Goal: Communication & Community: Answer question/provide support

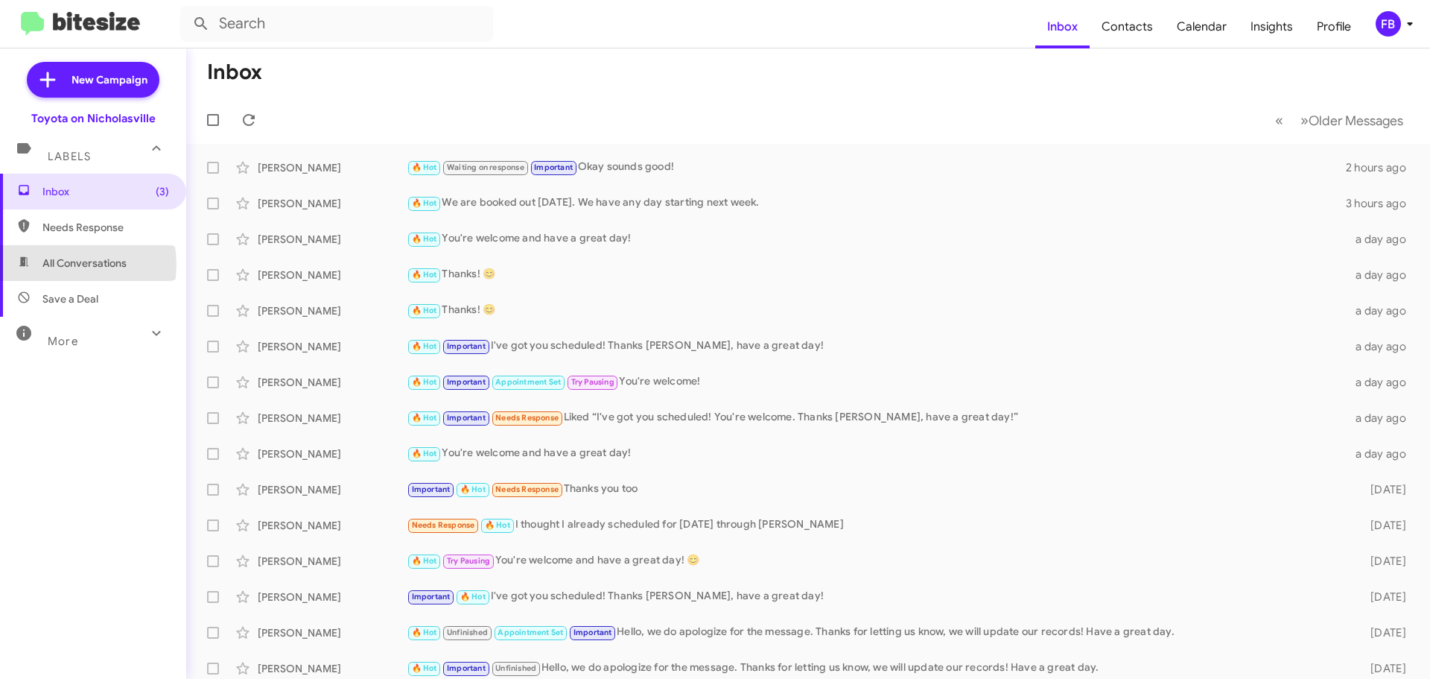
click at [65, 264] on span "All Conversations" at bounding box center [84, 263] width 84 height 15
type input "in:all-conversations"
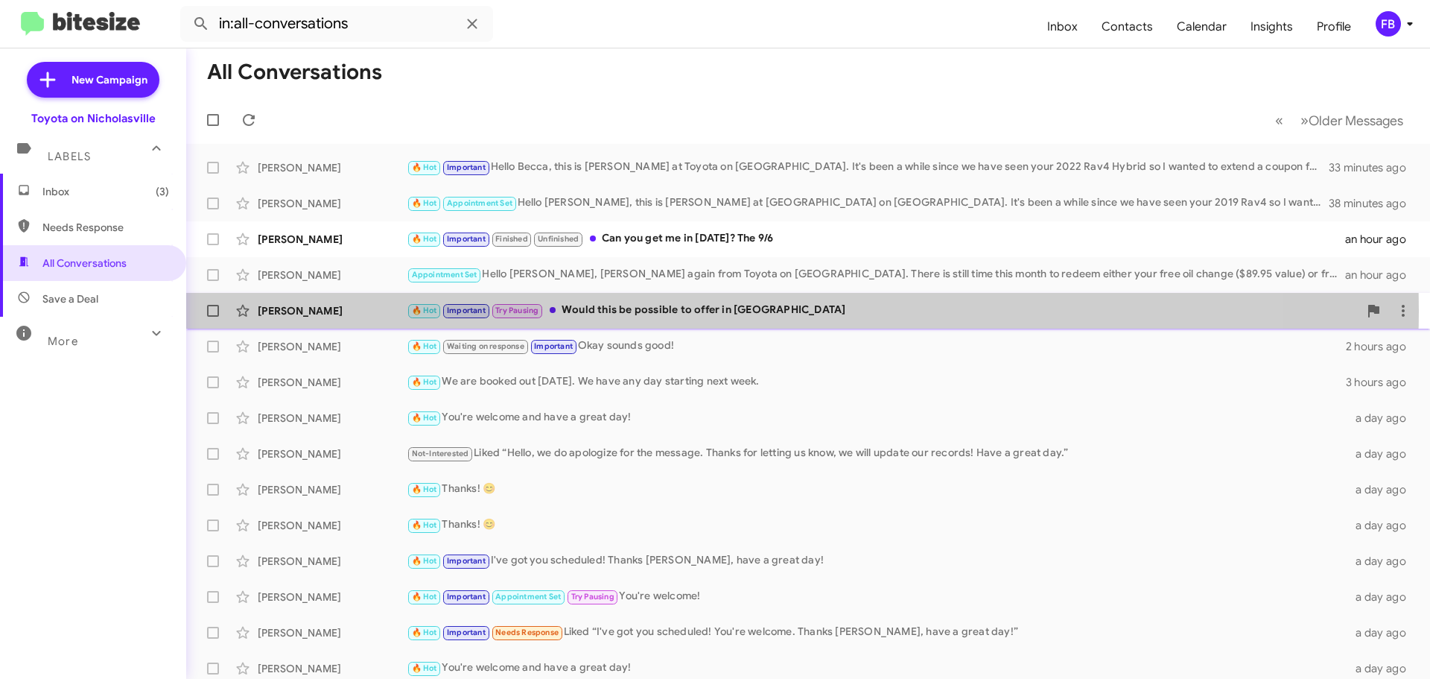
click at [688, 311] on div "🔥 Hot Important Try Pausing Would this be possible to offer in [GEOGRAPHIC_DATA]" at bounding box center [883, 310] width 952 height 17
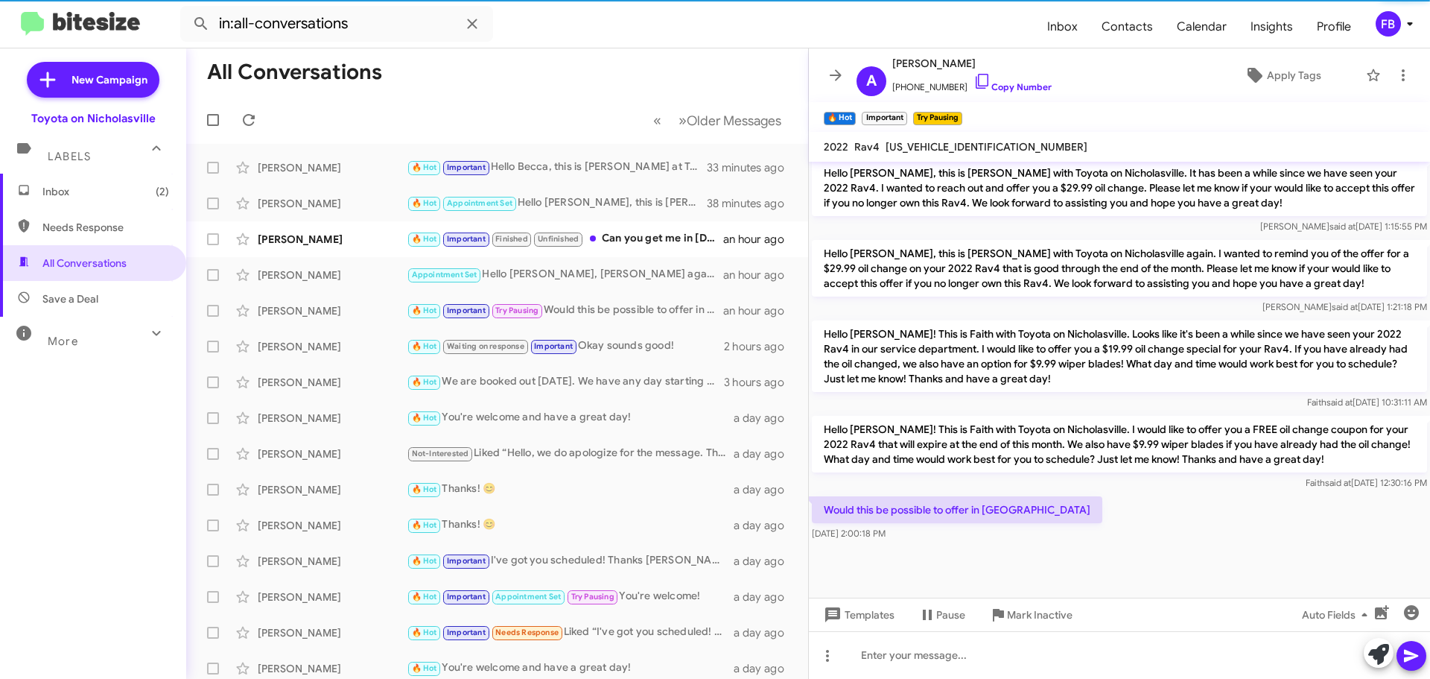
scroll to position [1009, 0]
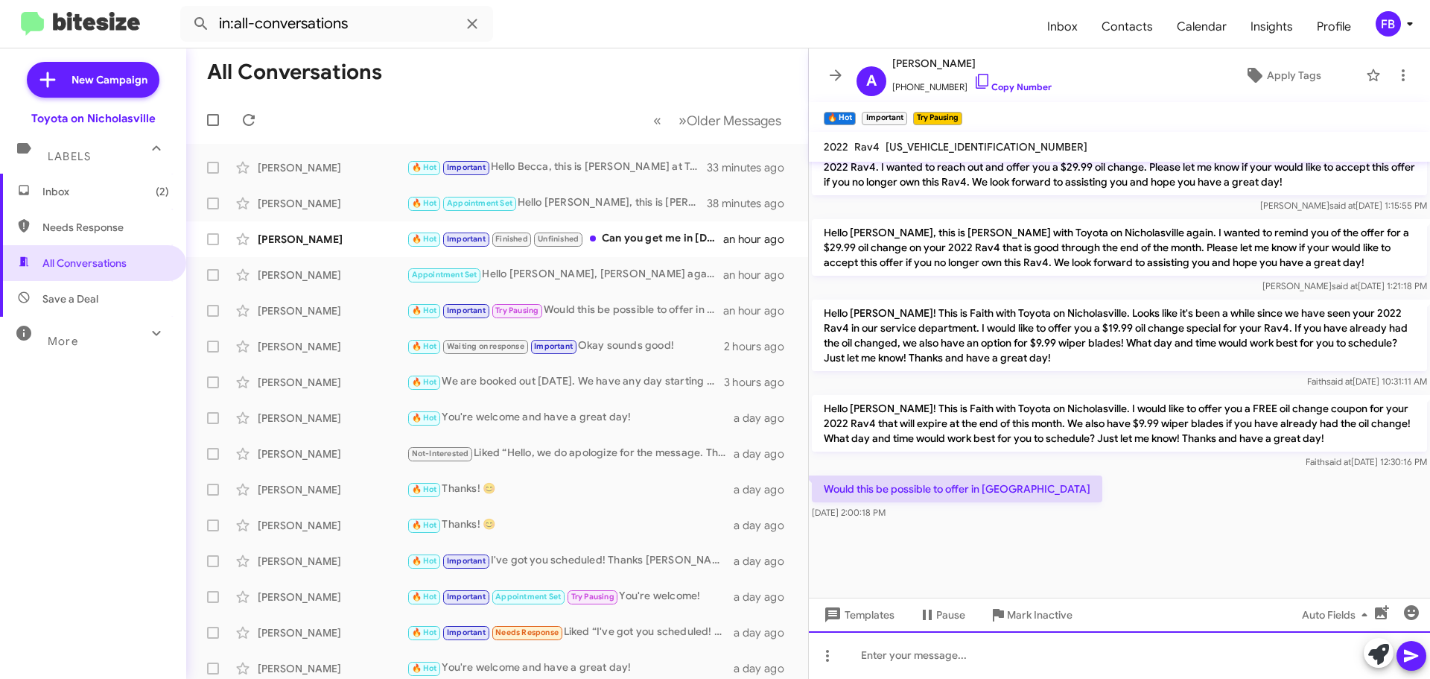
click at [875, 653] on div at bounding box center [1119, 655] width 621 height 48
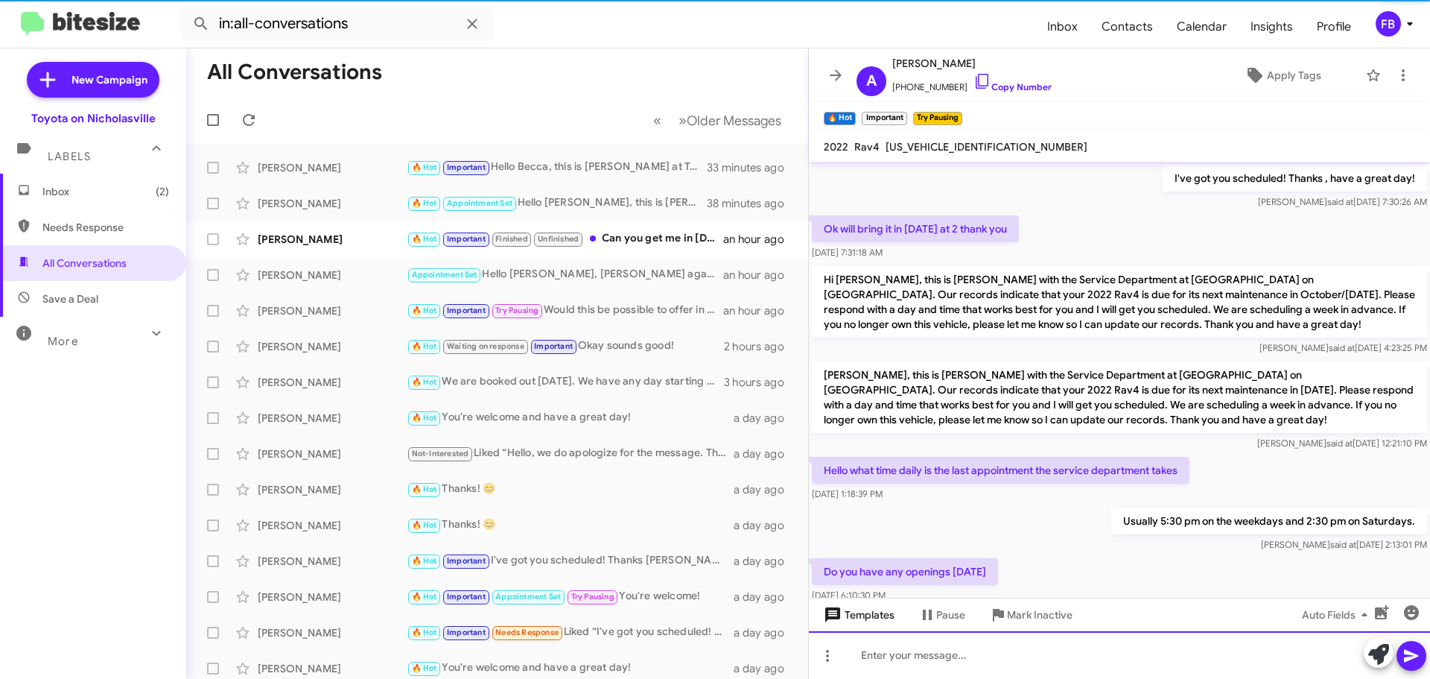
scroll to position [74, 0]
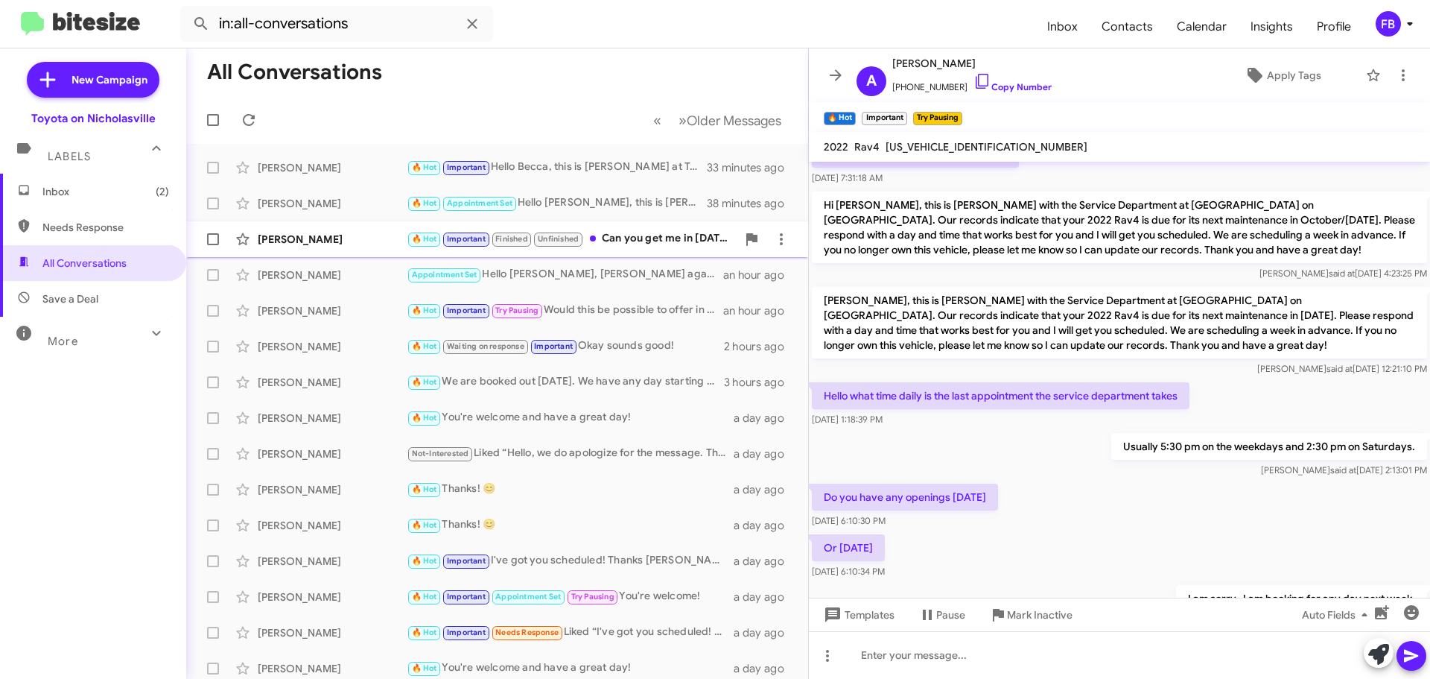
click at [359, 235] on div "[PERSON_NAME]" at bounding box center [332, 239] width 149 height 15
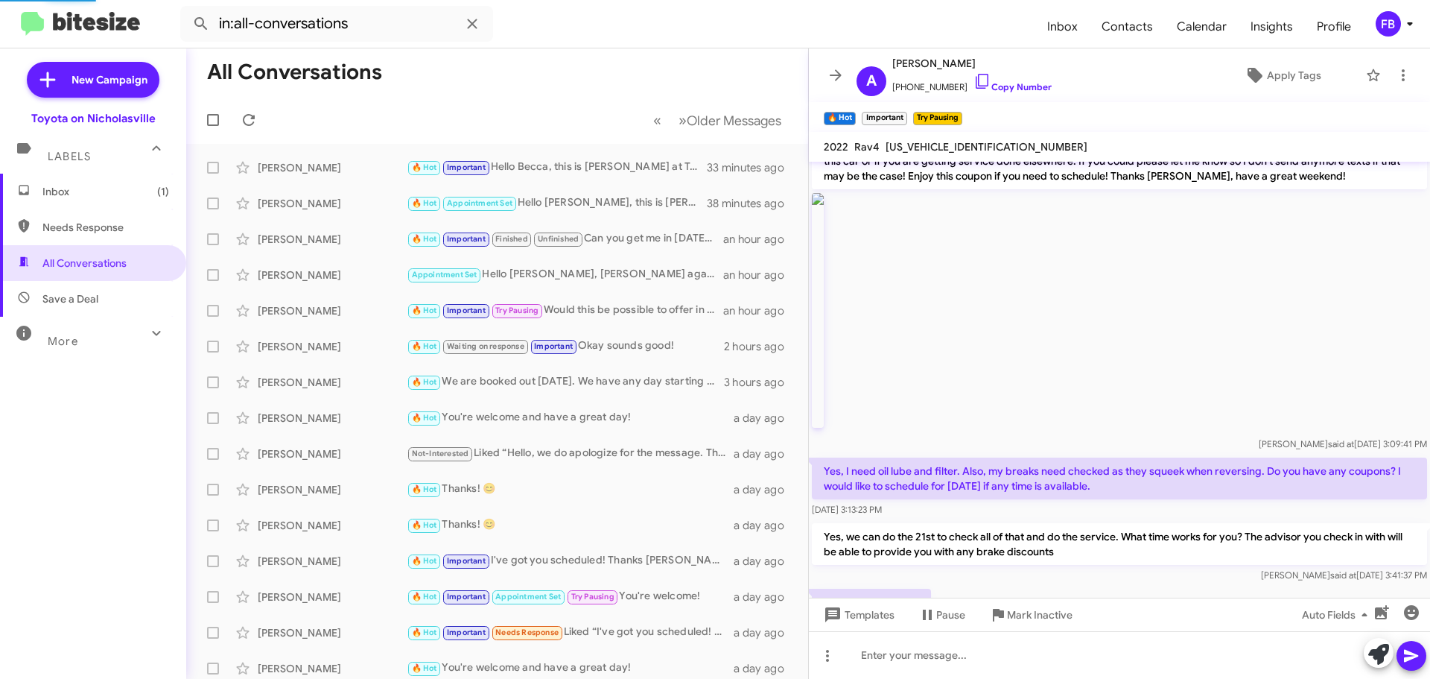
scroll to position [1156, 0]
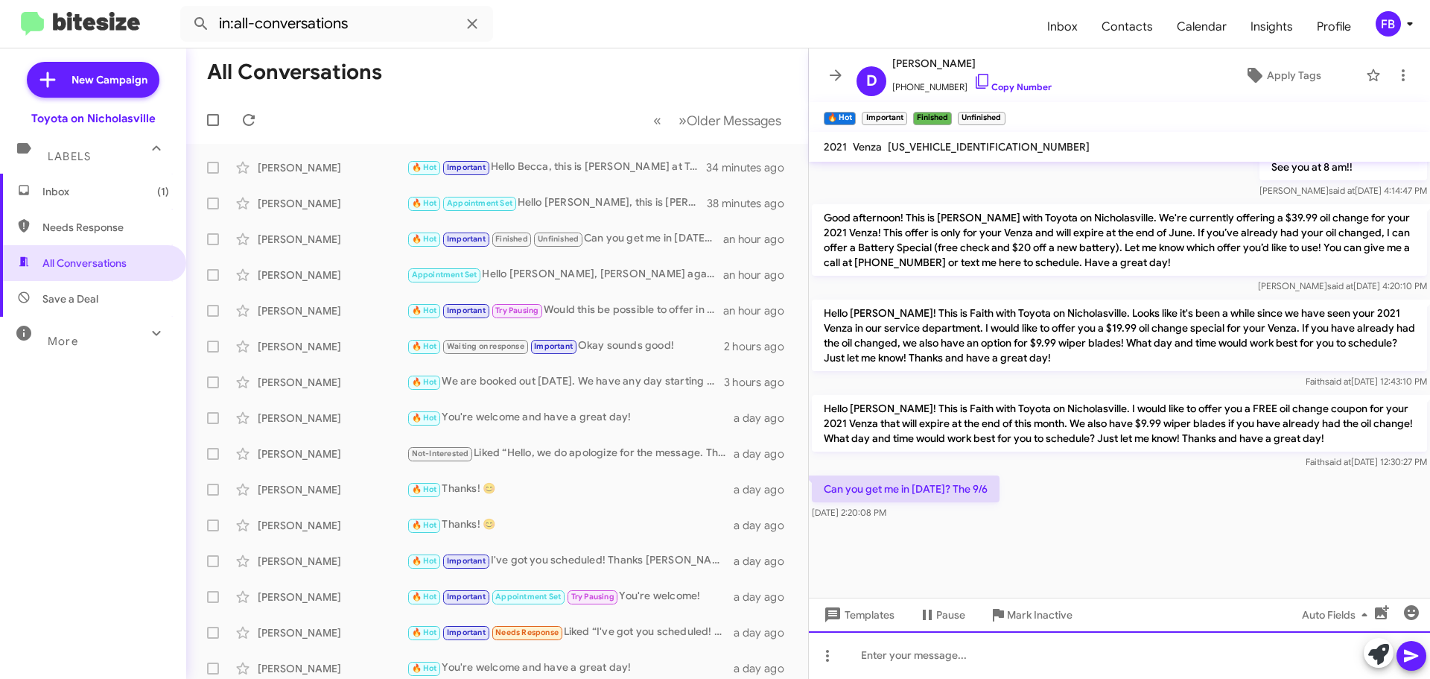
drag, startPoint x: 897, startPoint y: 669, endPoint x: 896, endPoint y: 638, distance: 31.3
click at [898, 666] on div at bounding box center [1119, 655] width 621 height 48
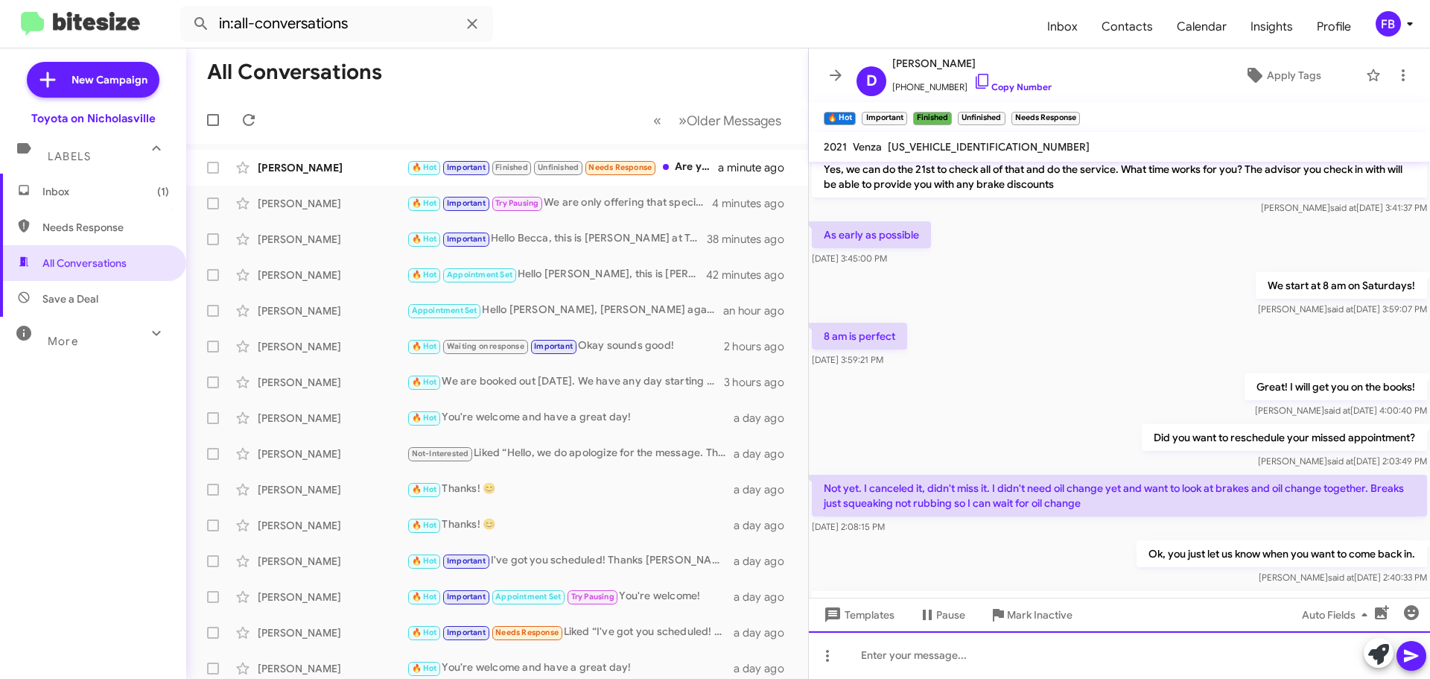
scroll to position [890, 0]
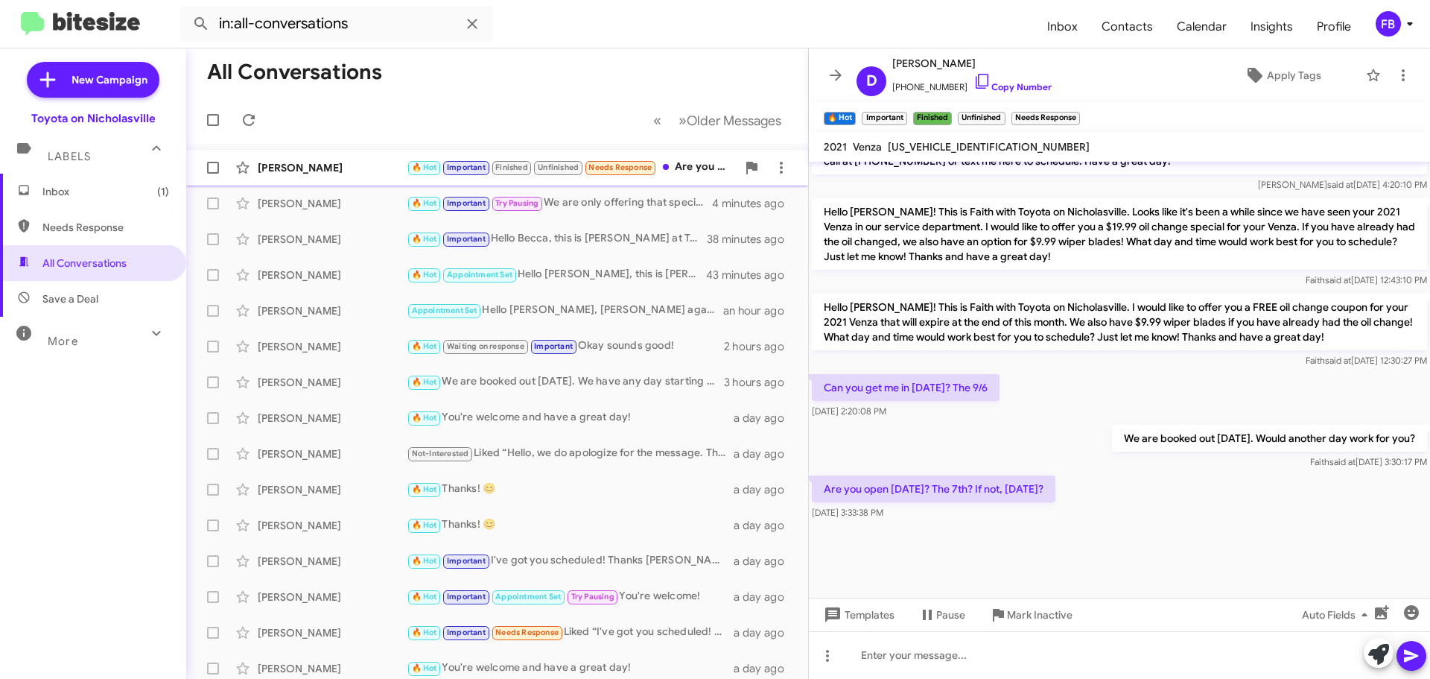
click at [312, 173] on div "[PERSON_NAME]" at bounding box center [332, 167] width 149 height 15
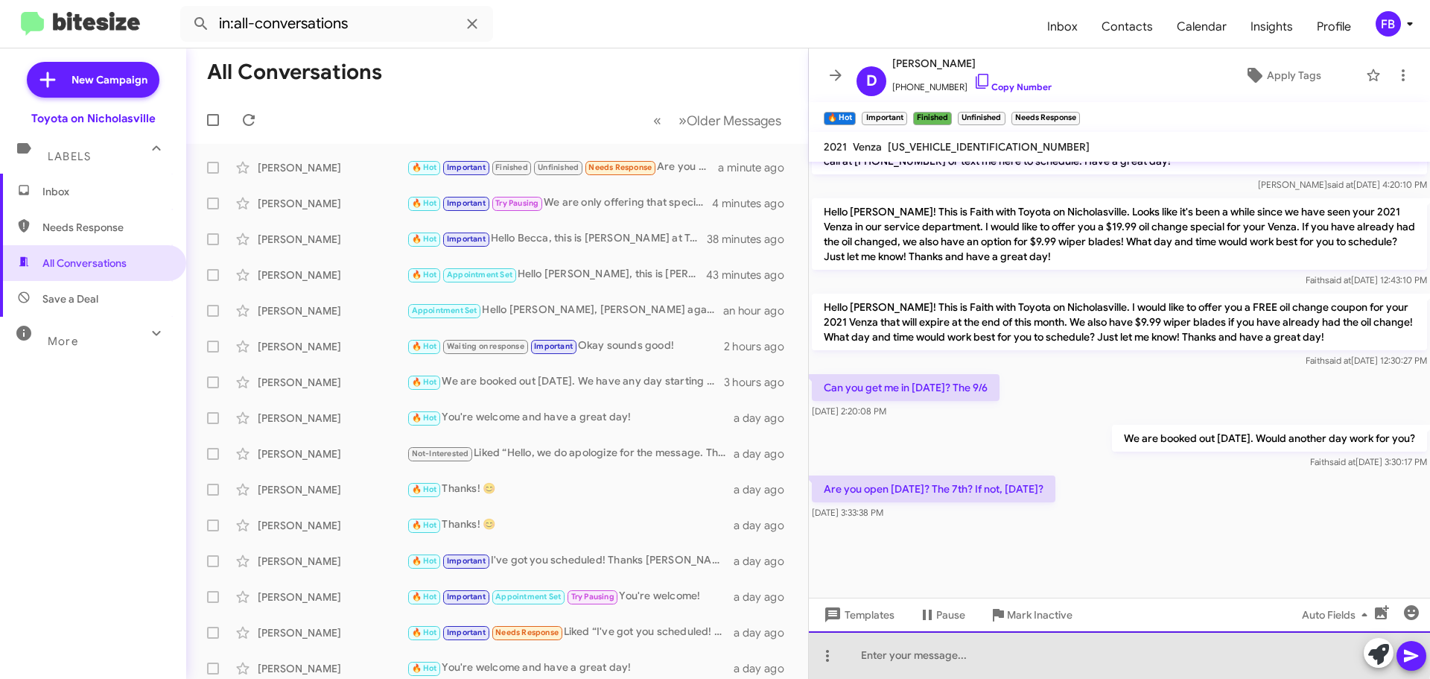
click at [986, 640] on div at bounding box center [1119, 655] width 621 height 48
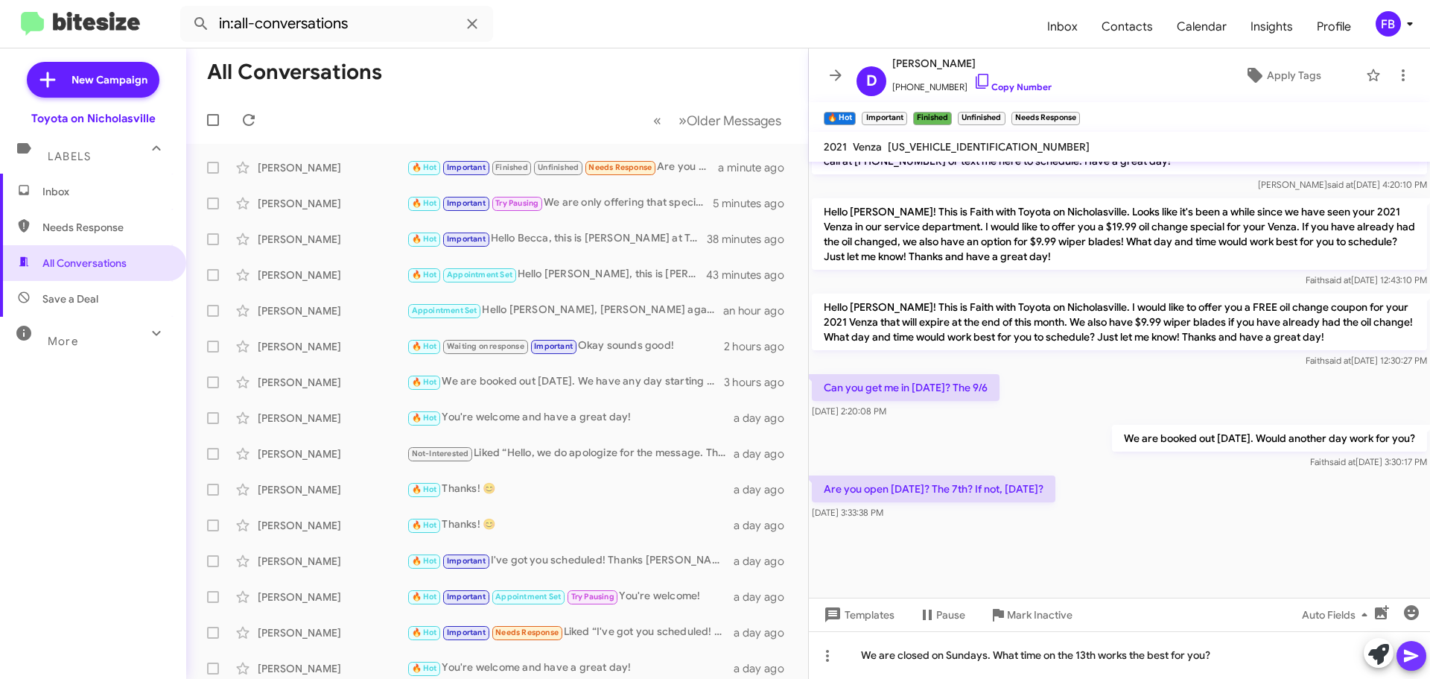
click at [1421, 658] on button at bounding box center [1412, 656] width 30 height 30
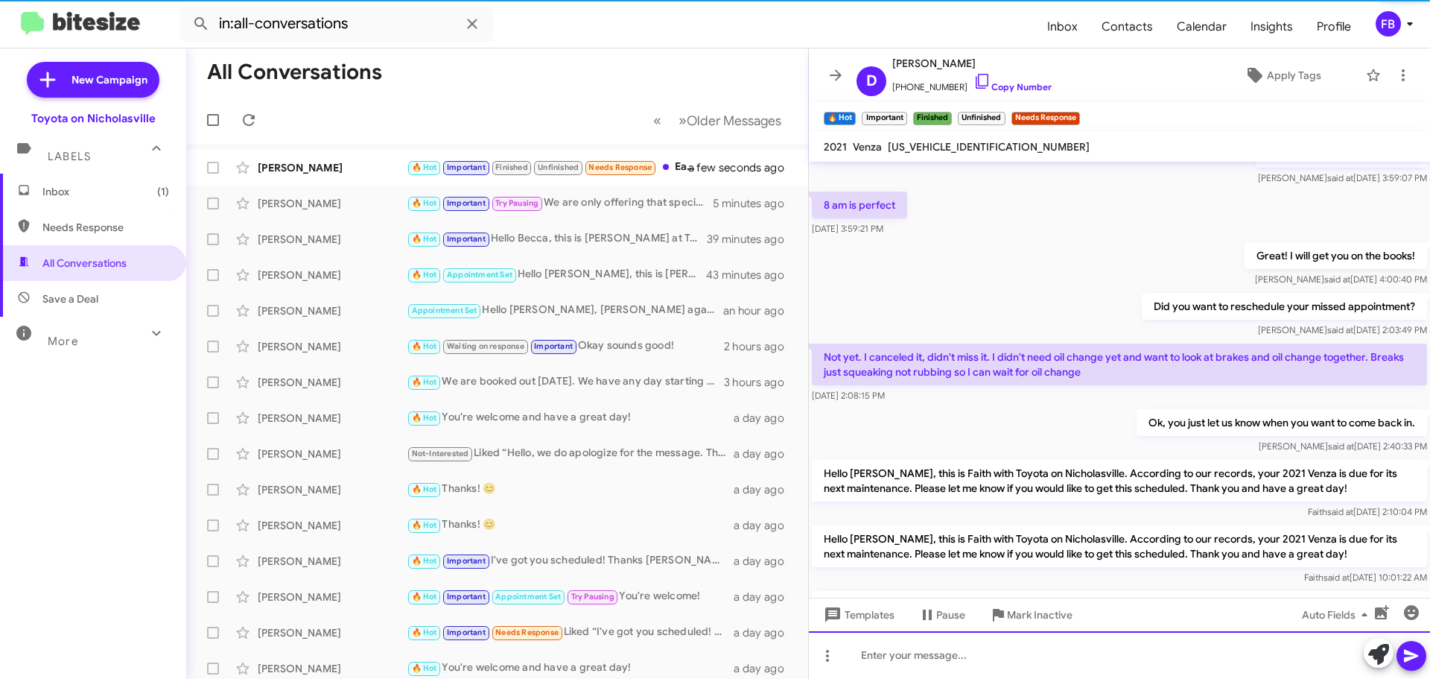
scroll to position [860, 0]
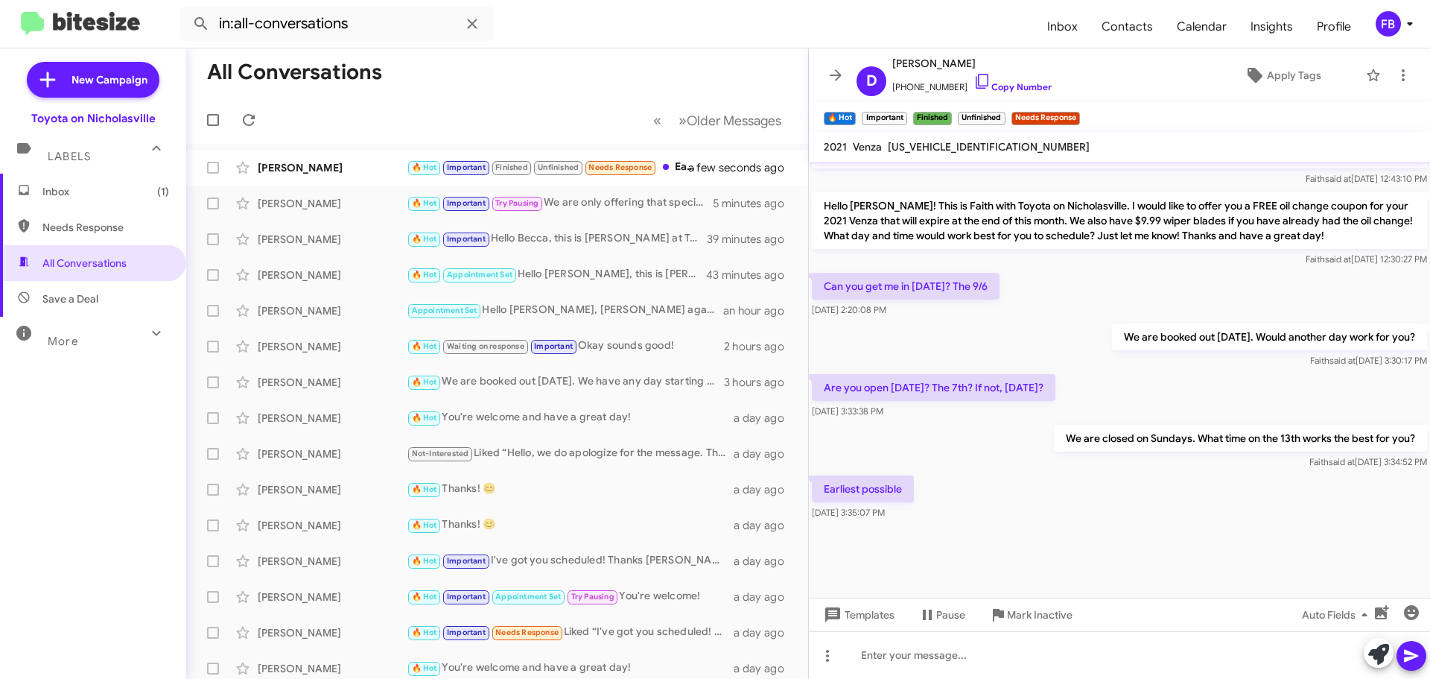
click at [934, 145] on span "[US_VEHICLE_IDENTIFICATION_NUMBER]" at bounding box center [989, 146] width 202 height 13
copy span "[US_VEHICLE_IDENTIFICATION_NUMBER]"
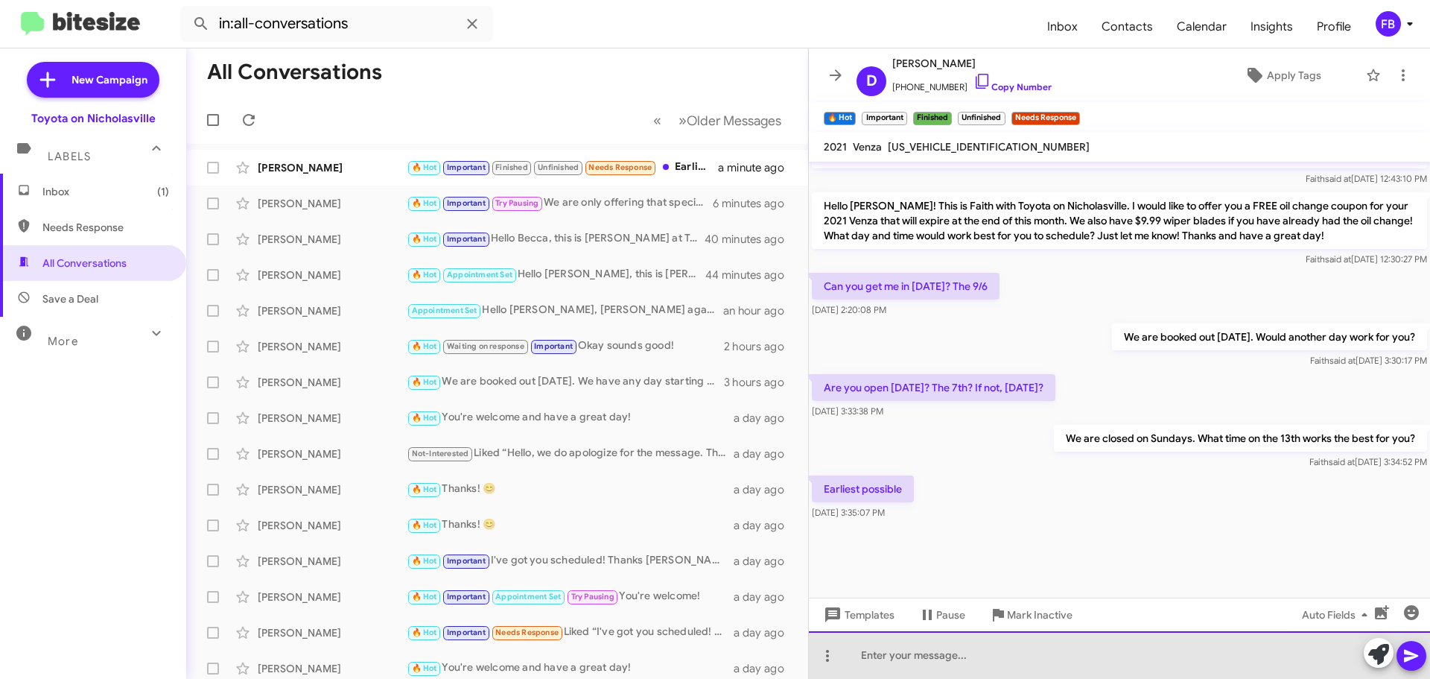
click at [887, 655] on div at bounding box center [1119, 655] width 621 height 48
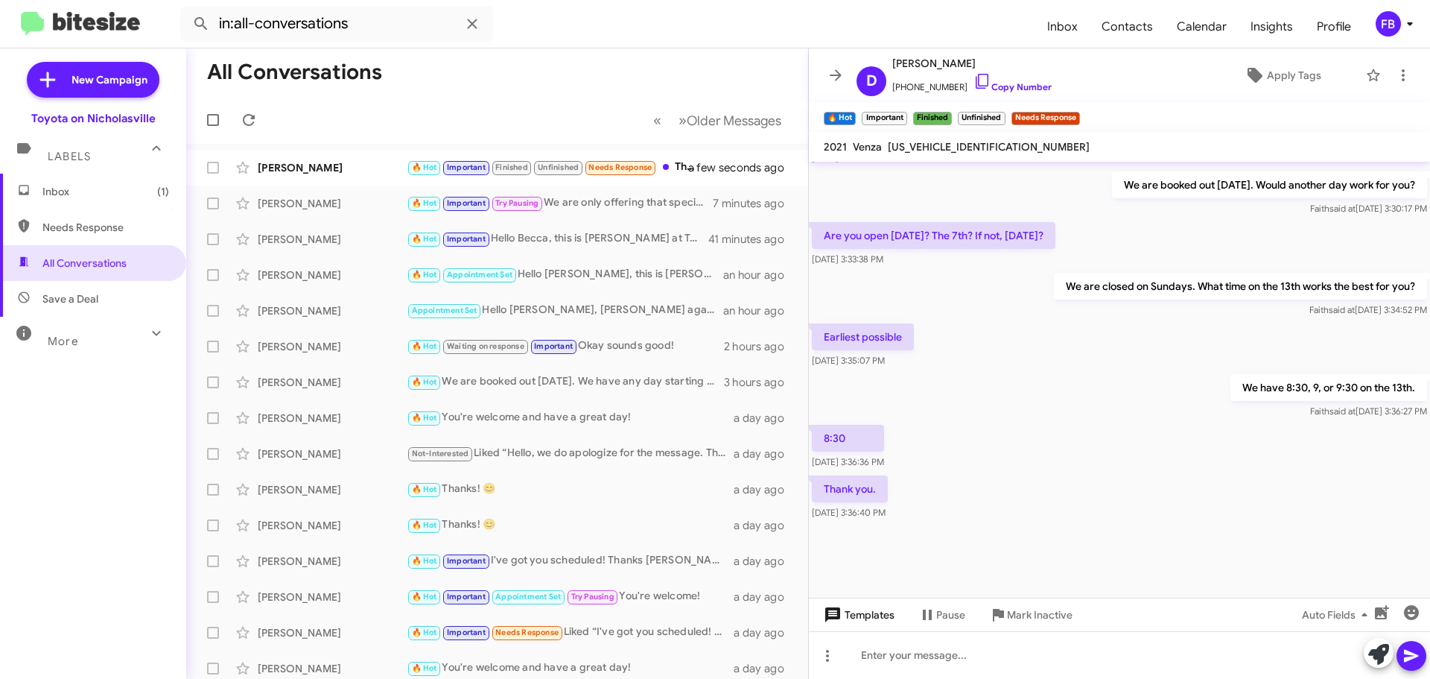
click at [861, 611] on span "Templates" at bounding box center [858, 614] width 74 height 27
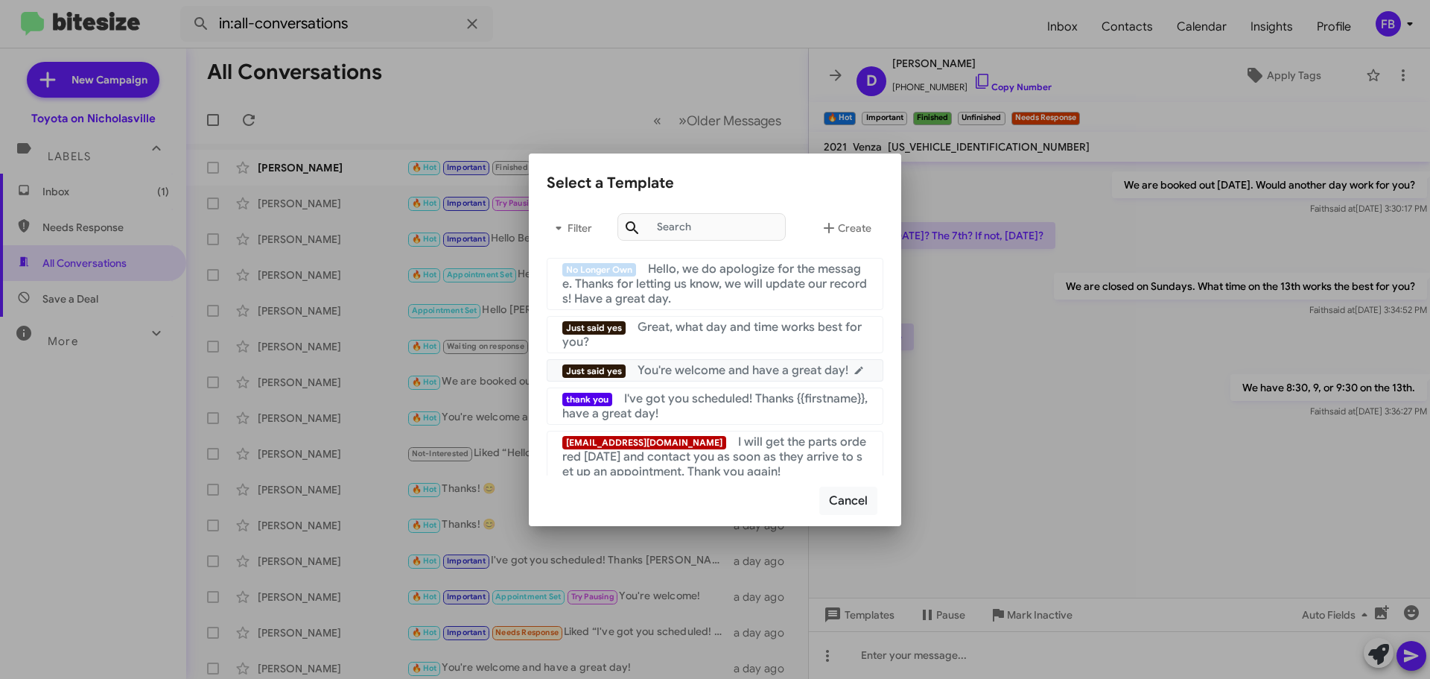
click at [757, 378] on div "Just said yes You're welcome and have a great day!" at bounding box center [714, 370] width 305 height 15
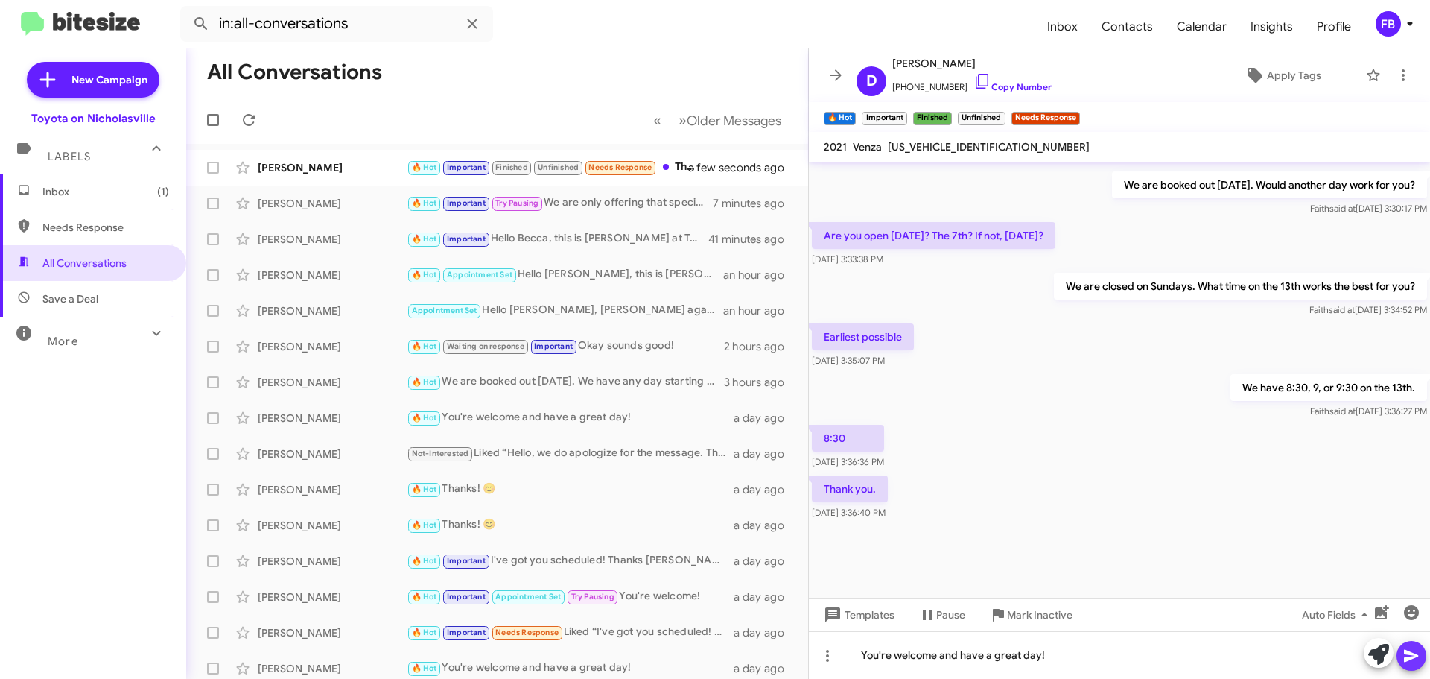
click at [1410, 654] on icon at bounding box center [1411, 656] width 14 height 13
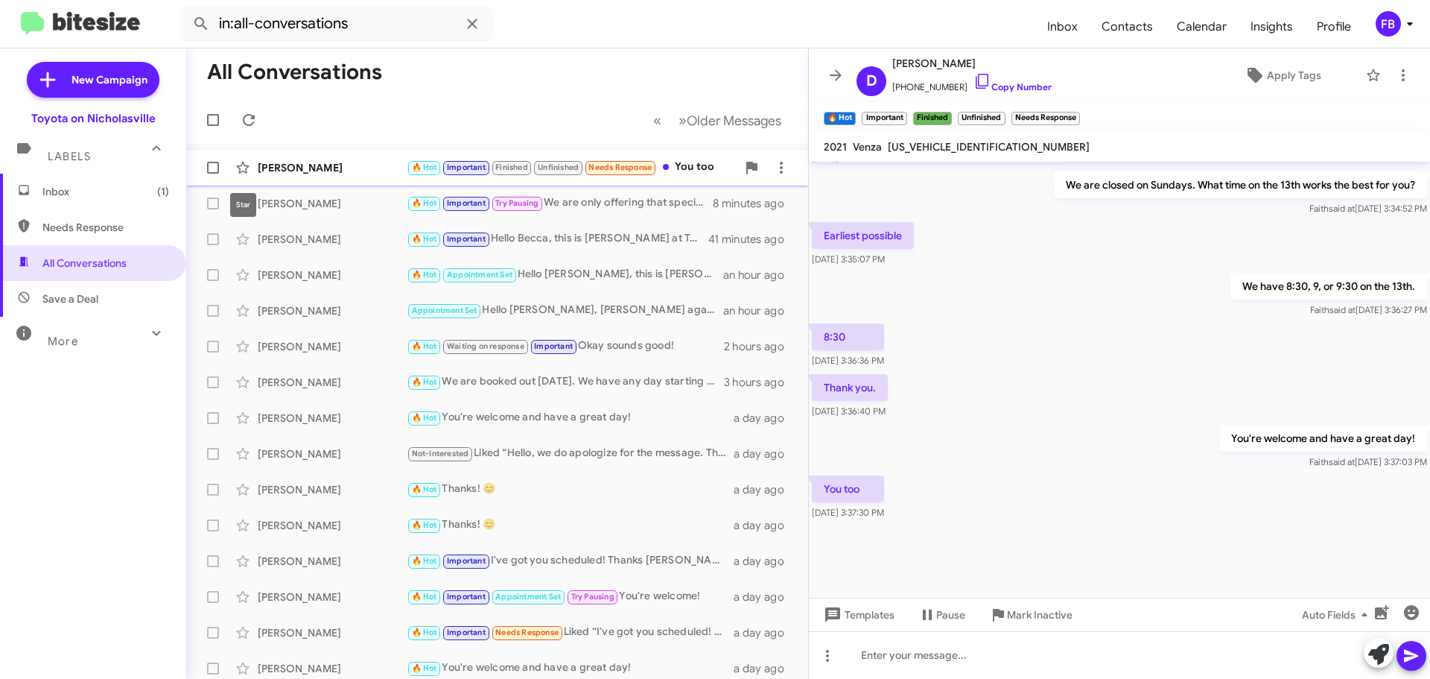
click at [270, 174] on div "[PERSON_NAME]" at bounding box center [332, 167] width 149 height 15
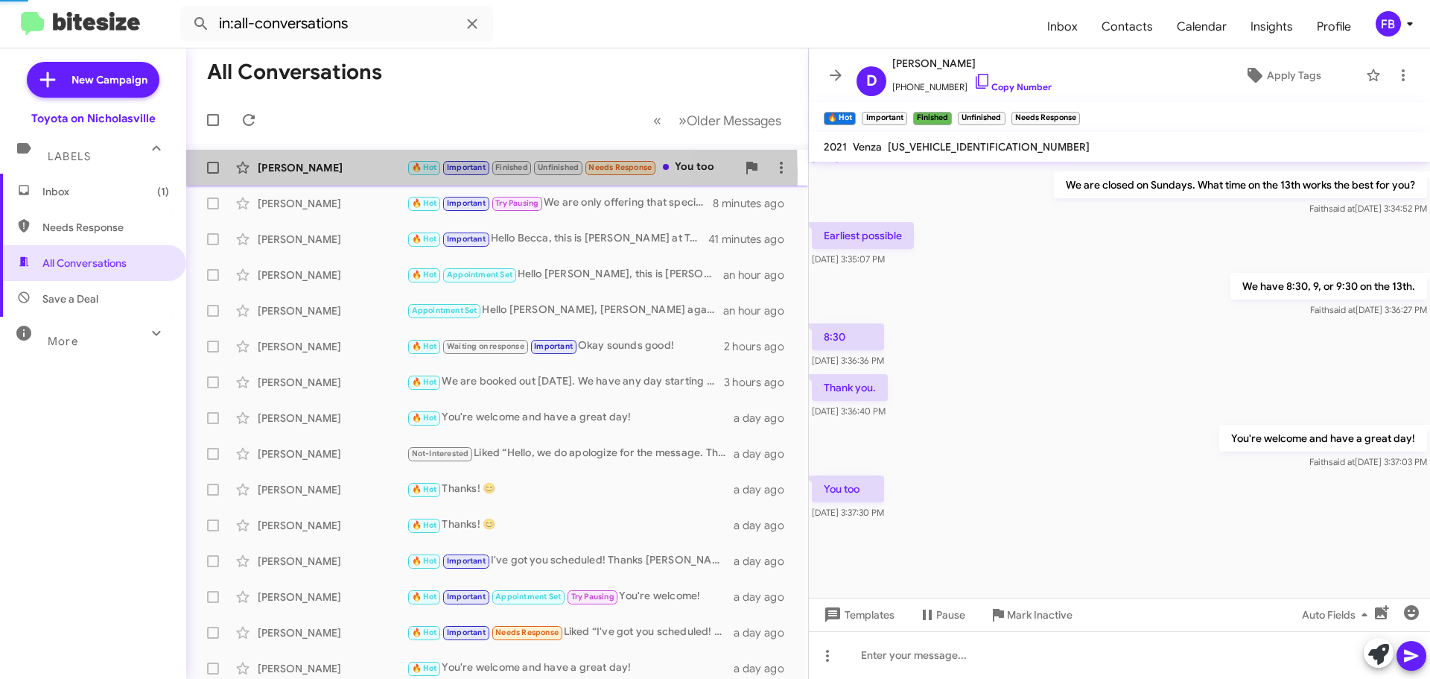
click at [270, 174] on div "[PERSON_NAME]" at bounding box center [332, 167] width 149 height 15
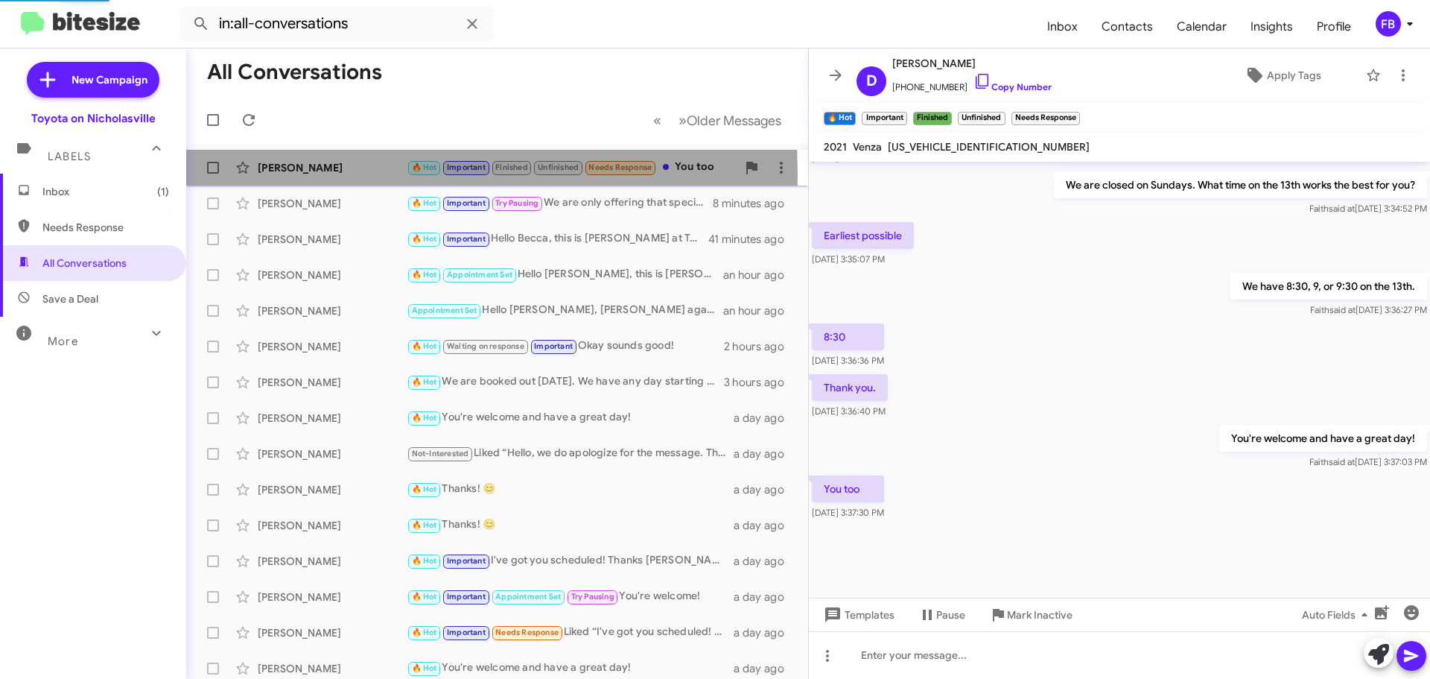
click at [270, 174] on div "[PERSON_NAME]" at bounding box center [332, 167] width 149 height 15
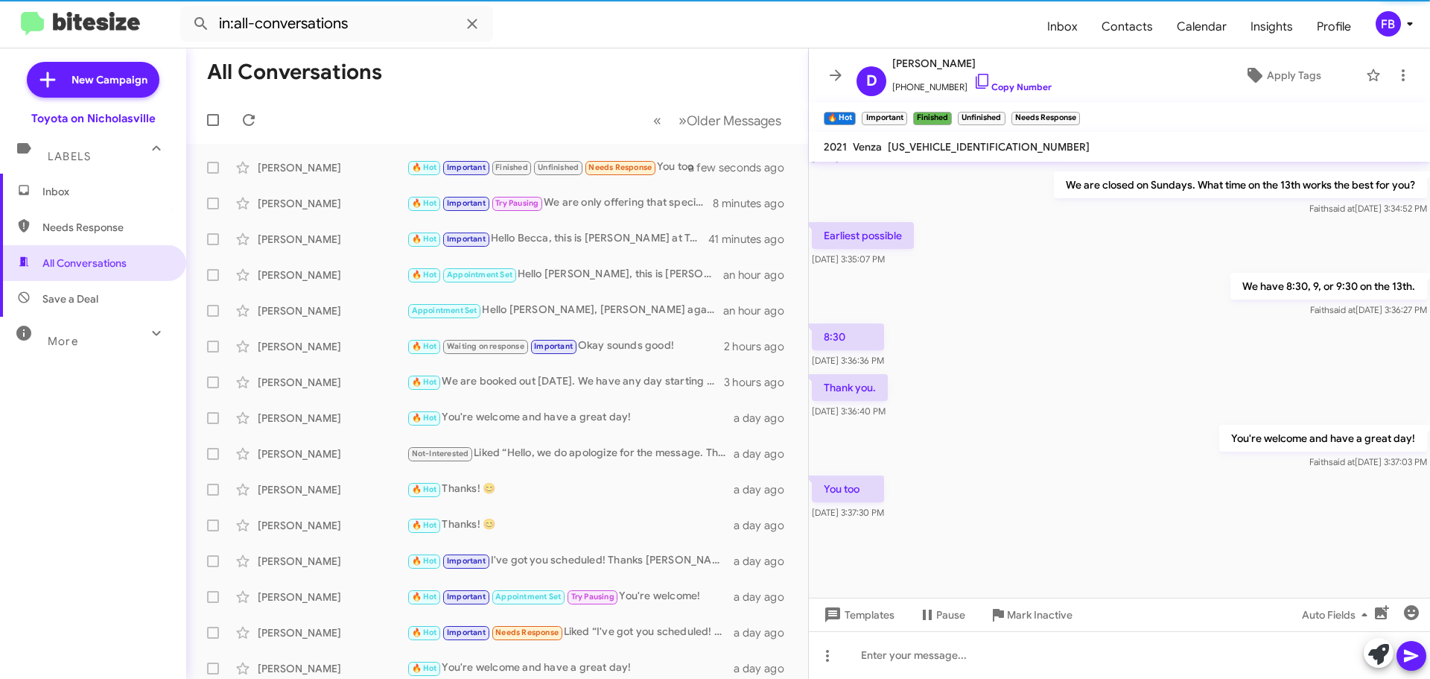
drag, startPoint x: 88, startPoint y: 191, endPoint x: 123, endPoint y: 195, distance: 35.2
click at [88, 191] on span "Inbox" at bounding box center [105, 191] width 127 height 15
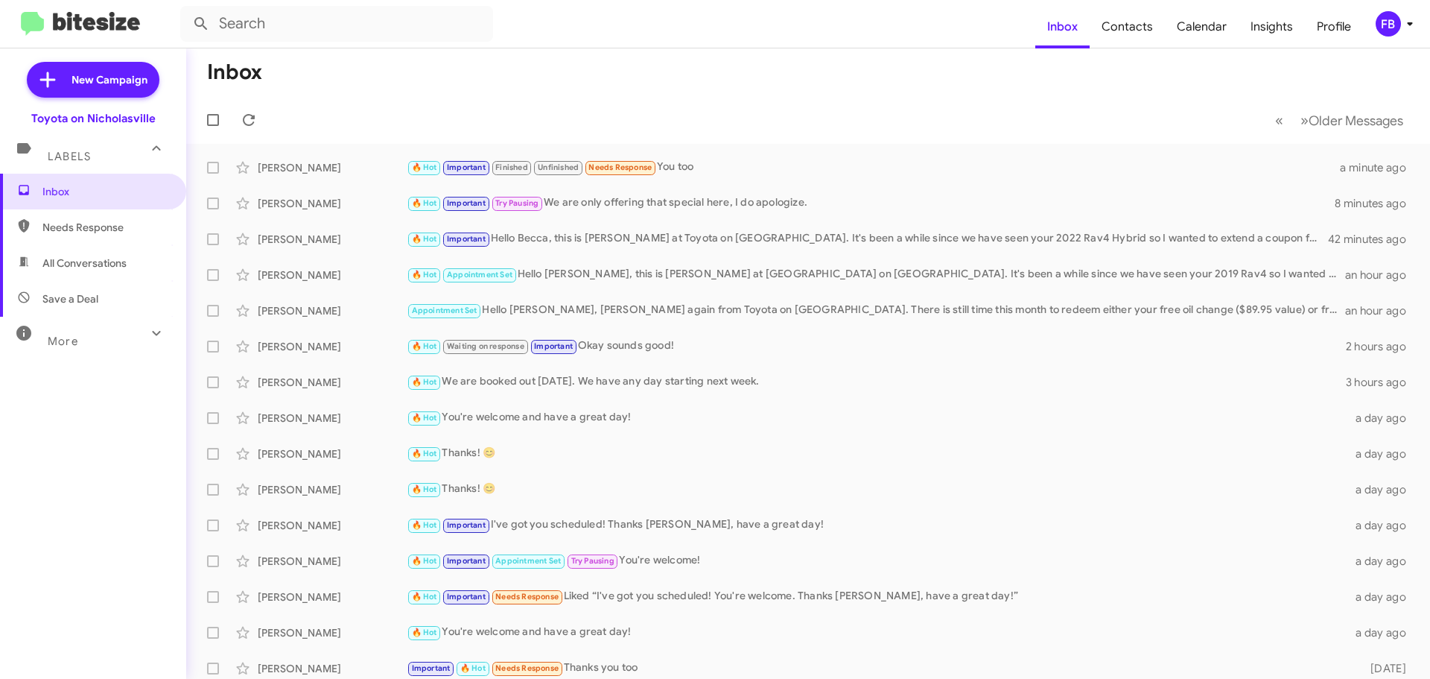
click at [122, 267] on span "All Conversations" at bounding box center [84, 263] width 84 height 15
type input "in:all-conversations"
